Goal: Information Seeking & Learning: Learn about a topic

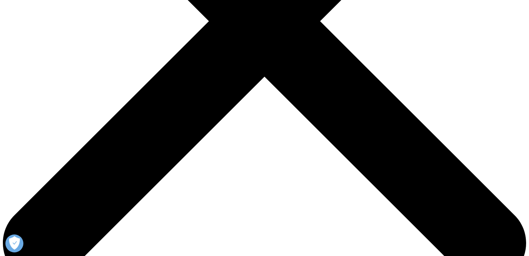
scroll to position [258, 0]
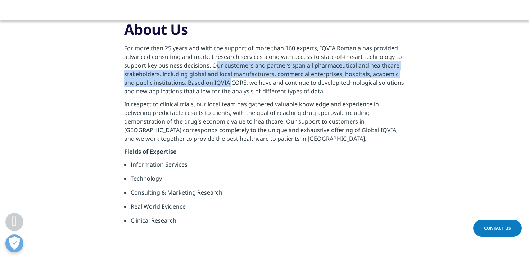
drag, startPoint x: 216, startPoint y: 38, endPoint x: 228, endPoint y: 55, distance: 20.4
click at [229, 56] on p "For more than 25 years and with the support of more than 160 experts, IQVIA Rom…" at bounding box center [264, 72] width 281 height 56
click at [228, 55] on p "For more than 25 years and with the support of more than 160 experts, IQVIA Rom…" at bounding box center [264, 72] width 281 height 56
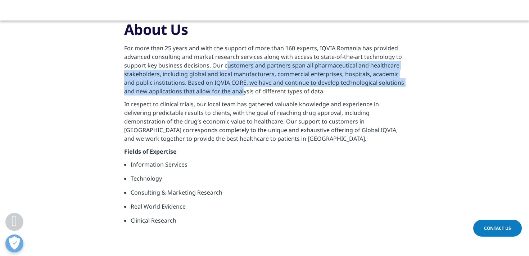
drag, startPoint x: 226, startPoint y: 39, endPoint x: 240, endPoint y: 71, distance: 34.8
click at [240, 71] on p "For more than 25 years and with the support of more than 160 experts, IQVIA Rom…" at bounding box center [264, 72] width 281 height 56
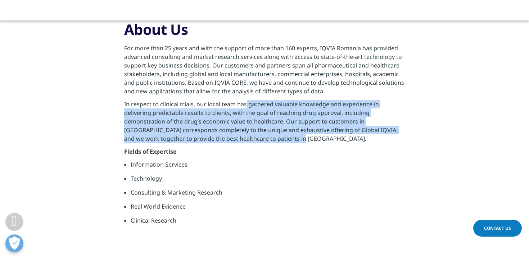
drag, startPoint x: 245, startPoint y: 83, endPoint x: 266, endPoint y: 122, distance: 44.7
click at [266, 122] on p "In respect to clinical trials, our local team has gathered valuable knowledge a…" at bounding box center [264, 123] width 281 height 47
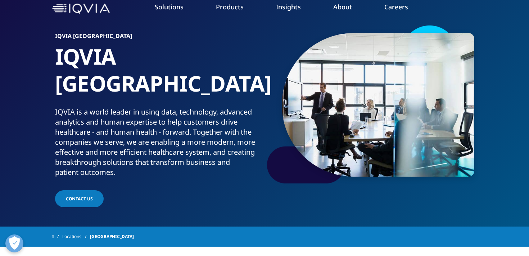
scroll to position [0, 0]
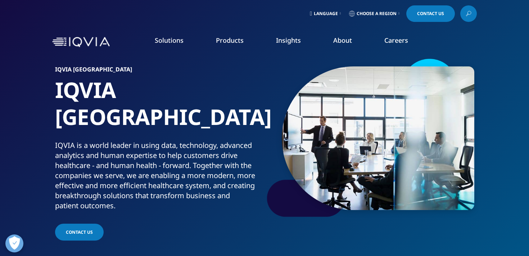
click at [180, 40] on link "Solutions" at bounding box center [169, 40] width 29 height 9
